Goal: Transaction & Acquisition: Book appointment/travel/reservation

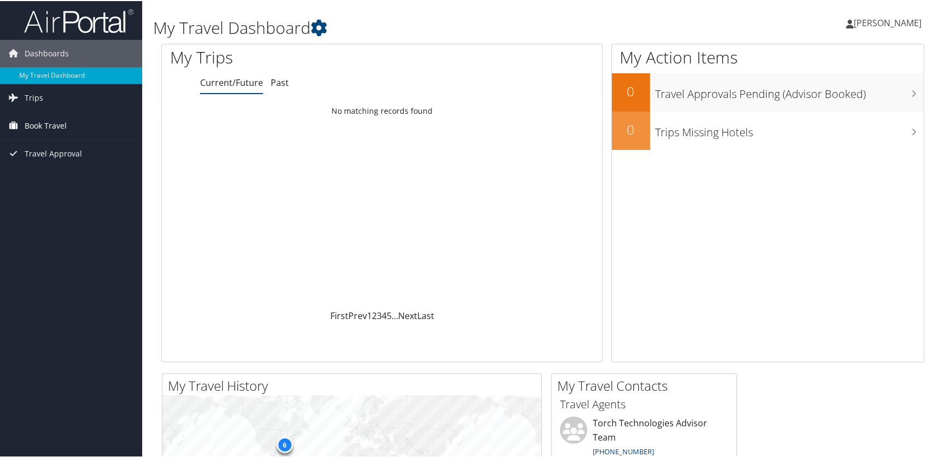
click at [50, 123] on span "Book Travel" at bounding box center [46, 124] width 42 height 27
click at [35, 97] on span "Trips" at bounding box center [34, 96] width 19 height 27
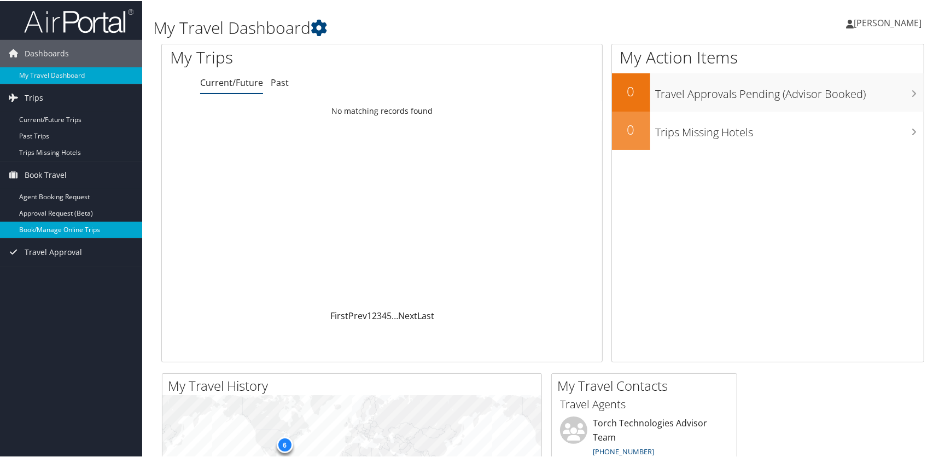
click at [53, 227] on link "Book/Manage Online Trips" at bounding box center [71, 228] width 142 height 16
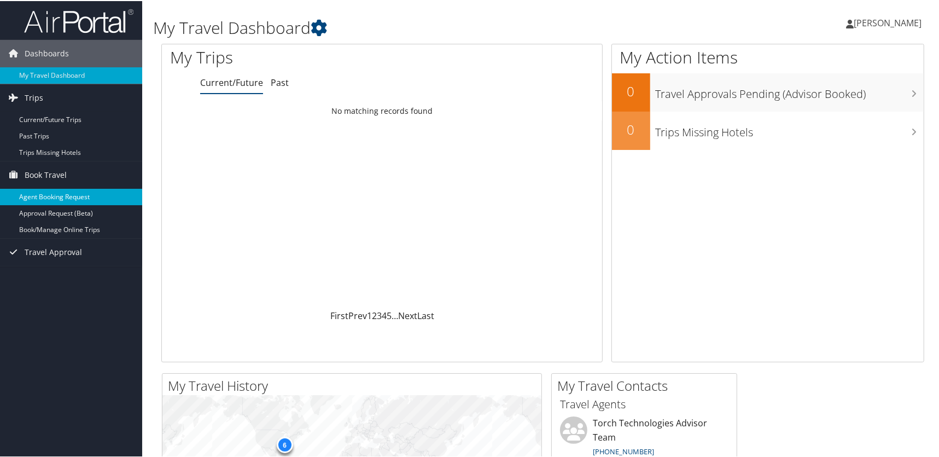
click at [54, 192] on link "Agent Booking Request" at bounding box center [71, 196] width 142 height 16
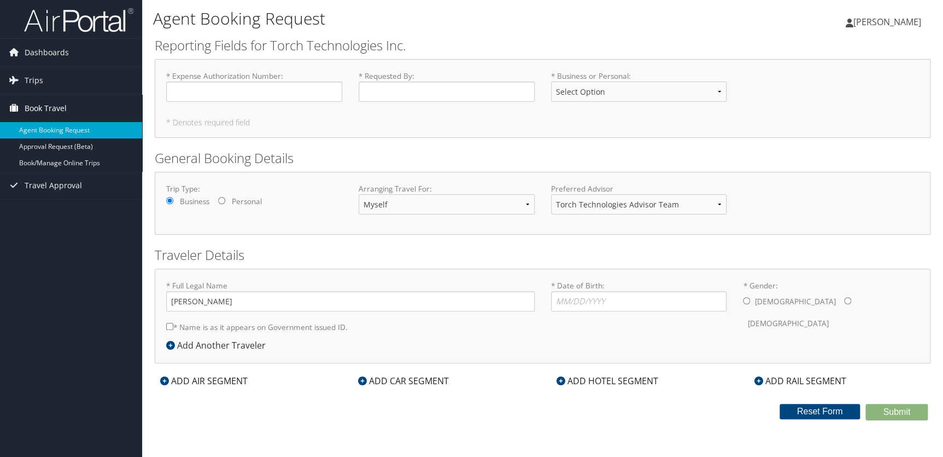
click at [52, 108] on span "Book Travel" at bounding box center [46, 108] width 42 height 27
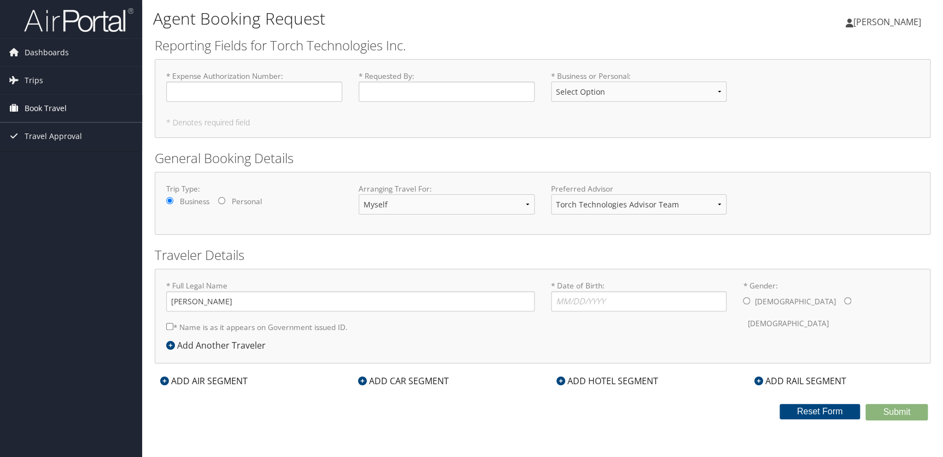
click at [52, 108] on span "Book Travel" at bounding box center [46, 108] width 42 height 27
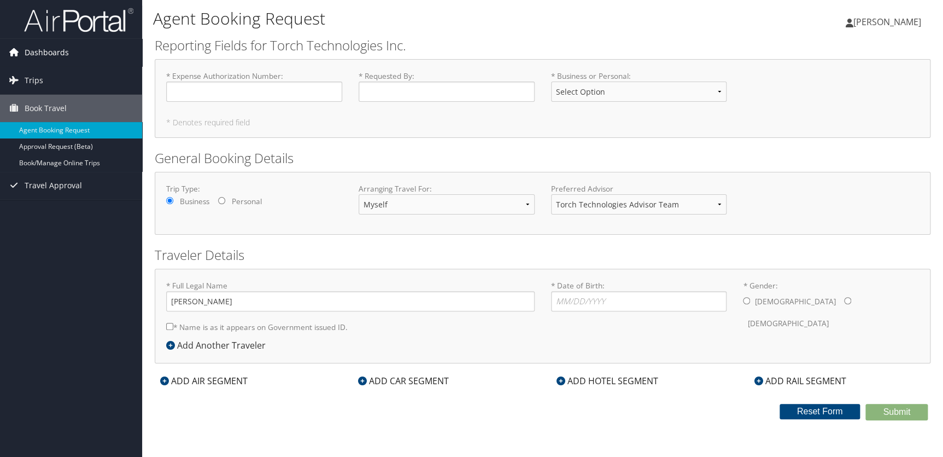
click at [52, 51] on span "Dashboards" at bounding box center [47, 52] width 44 height 27
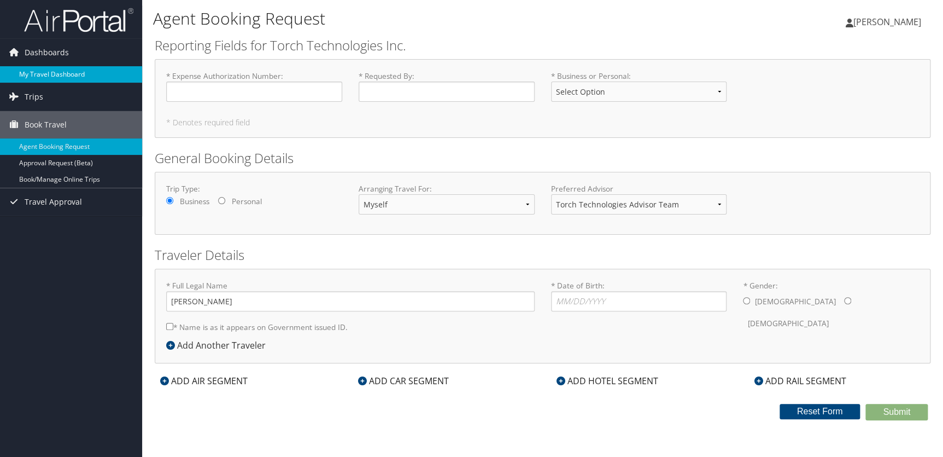
click at [53, 72] on link "My Travel Dashboard" at bounding box center [71, 74] width 142 height 16
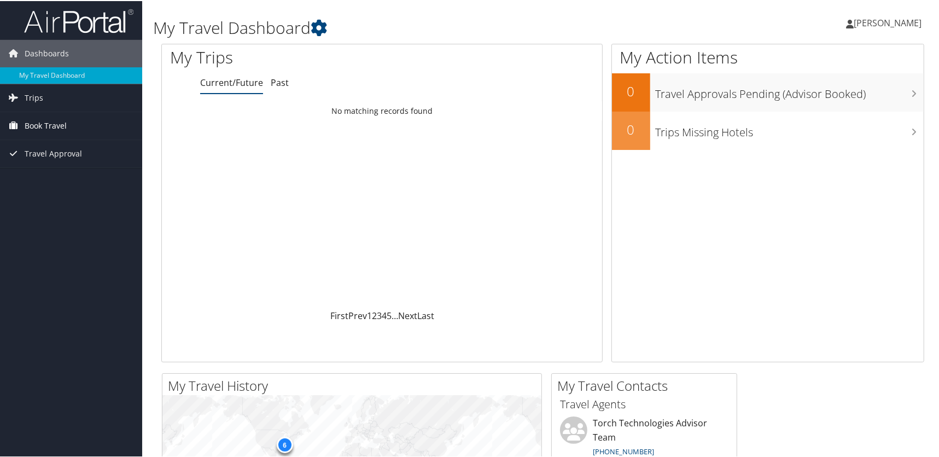
click at [38, 124] on span "Book Travel" at bounding box center [46, 124] width 42 height 27
click at [54, 178] on link "Book/Manage Online Trips" at bounding box center [71, 179] width 142 height 16
click at [46, 201] on span "Travel Approval" at bounding box center [53, 201] width 57 height 27
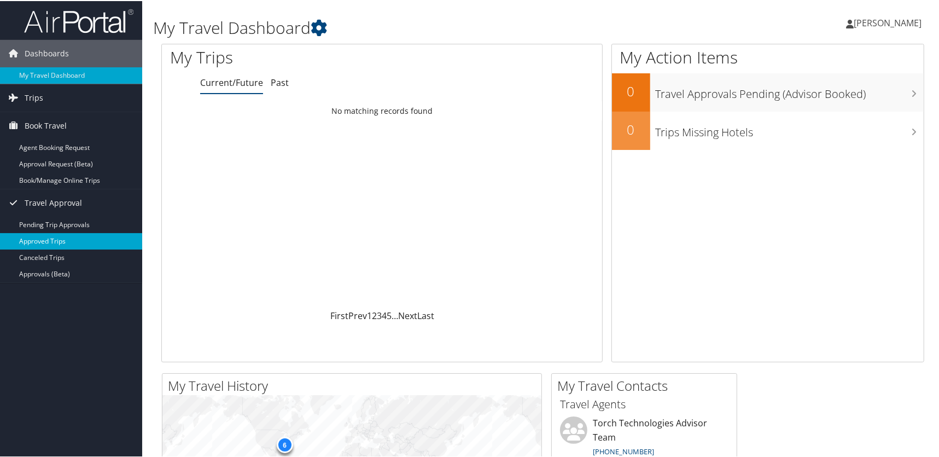
click at [42, 239] on link "Approved Trips" at bounding box center [71, 240] width 142 height 16
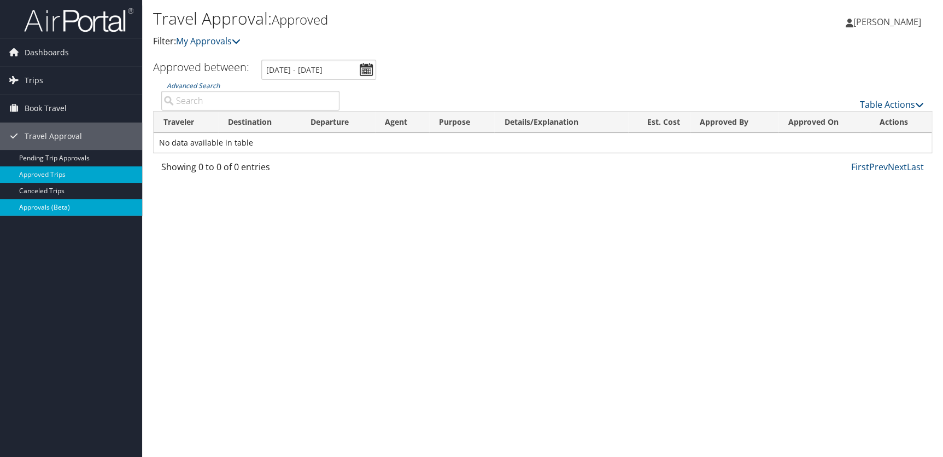
click at [44, 205] on link "Approvals (Beta)" at bounding box center [71, 207] width 142 height 16
click at [37, 81] on span "Trips" at bounding box center [34, 80] width 19 height 27
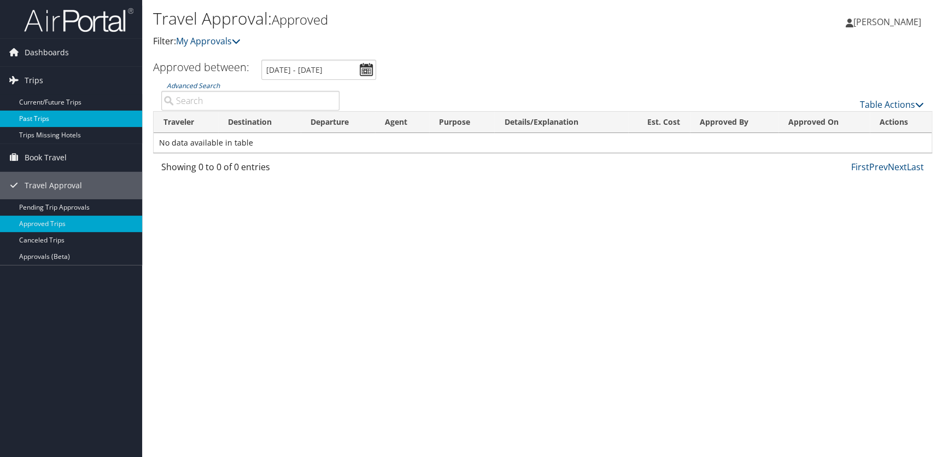
click at [35, 118] on link "Past Trips" at bounding box center [71, 118] width 142 height 16
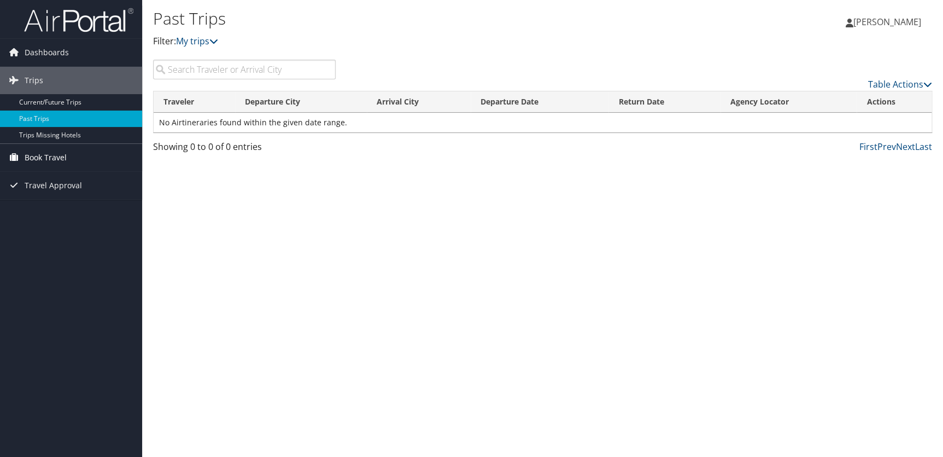
click at [43, 159] on span "Book Travel" at bounding box center [46, 157] width 42 height 27
